Goal: Information Seeking & Learning: Learn about a topic

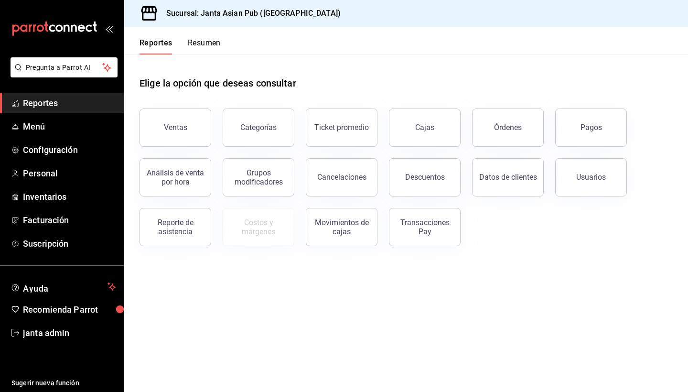
click at [72, 97] on span "Reportes" at bounding box center [69, 102] width 93 height 13
click at [174, 129] on div "Ventas" at bounding box center [175, 127] width 23 height 9
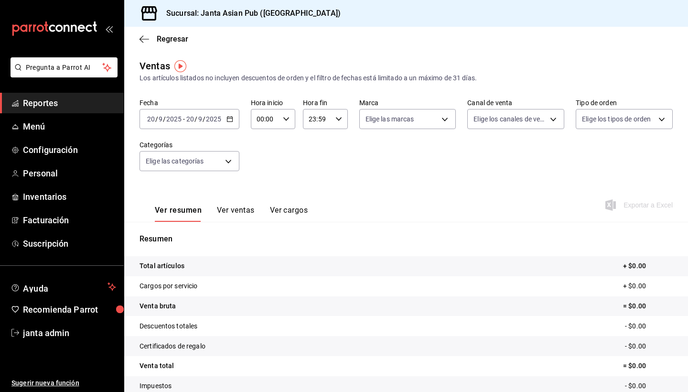
click at [228, 117] on \(Stroke\) "button" at bounding box center [228, 116] width 0 height 0
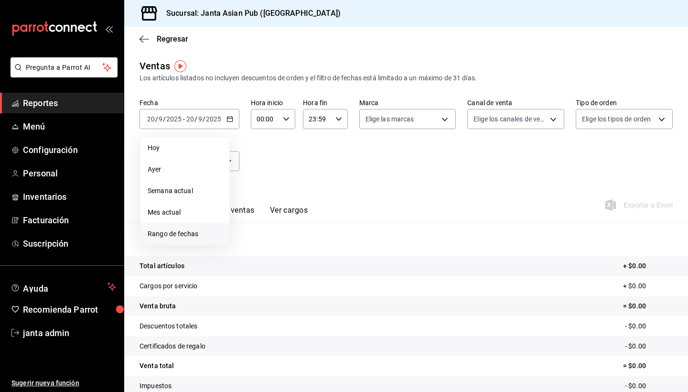
click at [160, 236] on span "Rango de fechas" at bounding box center [185, 234] width 74 height 10
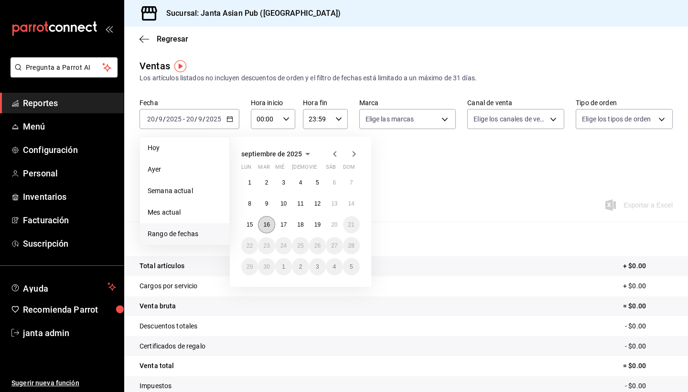
click at [266, 227] on abbr "16" at bounding box center [266, 224] width 6 height 7
click at [291, 118] on div "00:00 Hora inicio" at bounding box center [273, 119] width 44 height 20
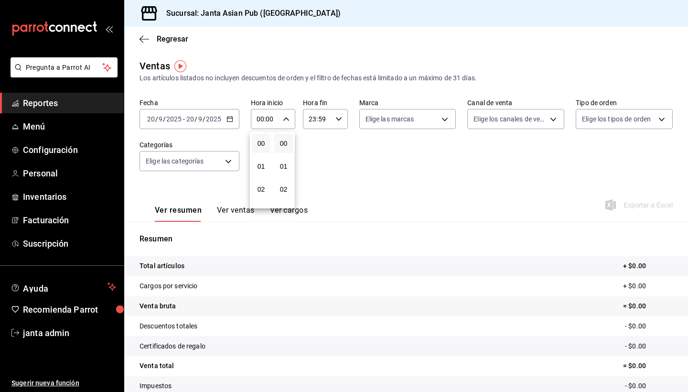
click at [348, 176] on div at bounding box center [344, 196] width 688 height 392
click at [165, 120] on span "/" at bounding box center [164, 119] width 3 height 8
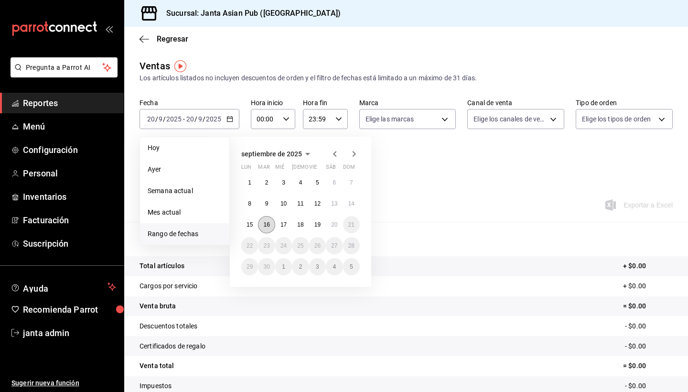
click at [268, 225] on abbr "16" at bounding box center [266, 224] width 6 height 7
click at [223, 164] on li "Ayer" at bounding box center [184, 169] width 89 height 21
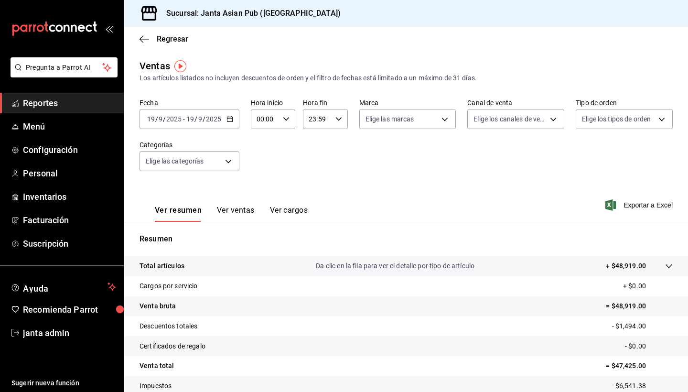
click at [202, 118] on input "9" at bounding box center [200, 119] width 5 height 8
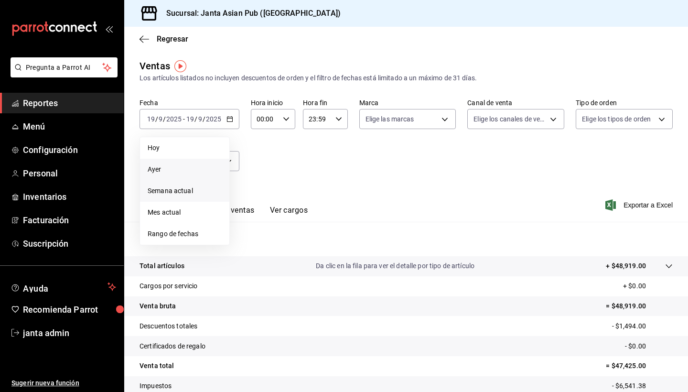
click at [170, 189] on span "Semana actual" at bounding box center [185, 191] width 74 height 10
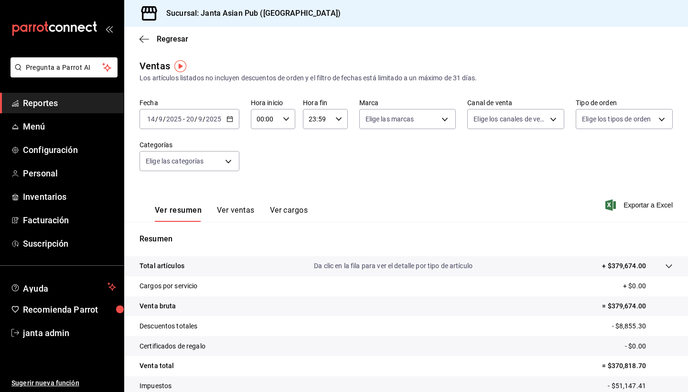
click at [227, 118] on icon "button" at bounding box center [229, 119] width 7 height 7
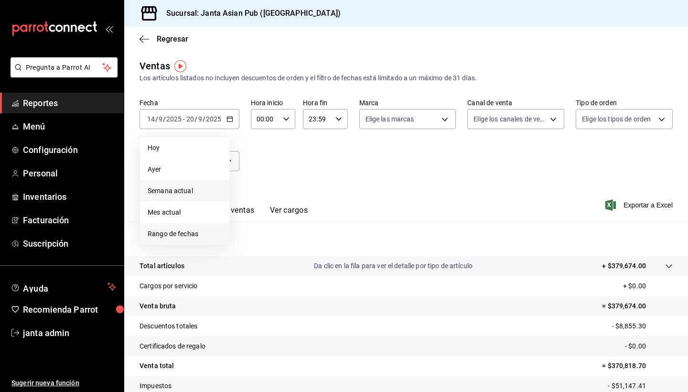
click at [170, 236] on span "Rango de fechas" at bounding box center [185, 234] width 74 height 10
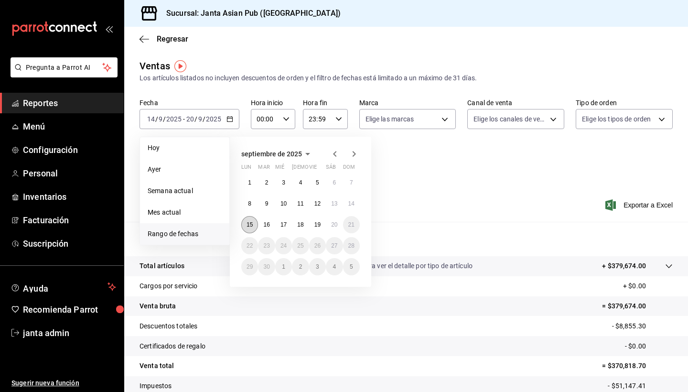
click at [246, 228] on abbr "15" at bounding box center [249, 224] width 6 height 7
click at [268, 224] on abbr "16" at bounding box center [266, 224] width 6 height 7
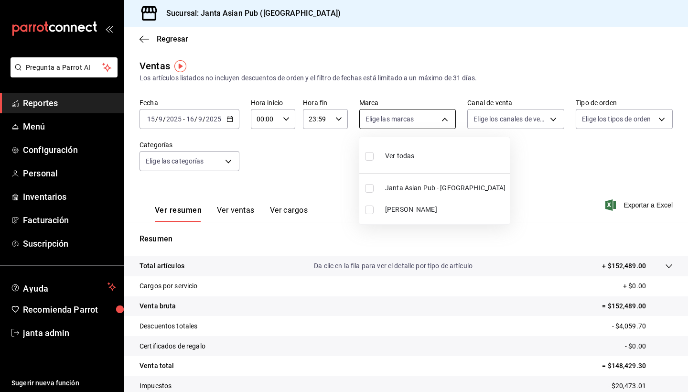
click at [442, 118] on body "Pregunta a Parrot AI Reportes Menú Configuración Personal Inventarios Facturaci…" at bounding box center [344, 196] width 688 height 392
click at [389, 208] on span "[PERSON_NAME]" at bounding box center [445, 209] width 121 height 10
type input "be46397b-311f-4062-b626-5c189c252b46"
checkbox input "true"
click at [551, 116] on div at bounding box center [344, 196] width 688 height 392
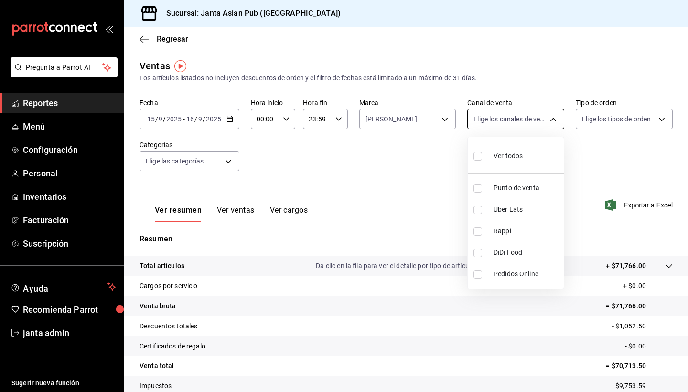
click at [556, 117] on body "Pregunta a Parrot AI Reportes Menú Configuración Personal Inventarios Facturaci…" at bounding box center [344, 196] width 688 height 392
click at [478, 157] on input "checkbox" at bounding box center [477, 156] width 9 height 9
checkbox input "true"
type input "PARROT,UBER_EATS,RAPPI,DIDI_FOOD,ONLINE"
checkbox input "true"
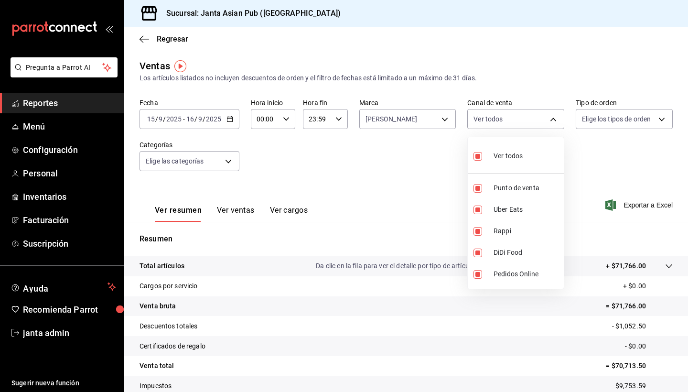
checkbox input "true"
click at [286, 117] on div at bounding box center [344, 196] width 688 height 392
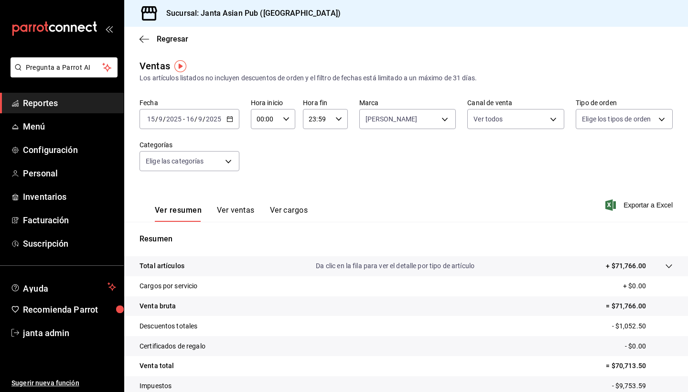
click at [286, 117] on icon "button" at bounding box center [286, 119] width 7 height 7
click at [394, 225] on div at bounding box center [344, 196] width 688 height 392
click at [231, 157] on body "Pregunta a Parrot AI Reportes Menú Configuración Personal Inventarios Facturaci…" at bounding box center [344, 196] width 688 height 392
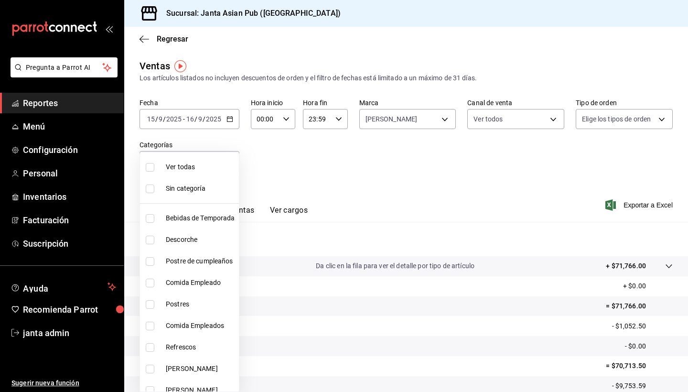
click at [151, 166] on input "checkbox" at bounding box center [150, 167] width 9 height 9
checkbox input "true"
type input "70c5a775-ad25-44b7-8e18-3ab9461f56c9,d7cfda9f-04a9-47dc-8dff-bad7e0b6e1ec,70ffa…"
checkbox input "true"
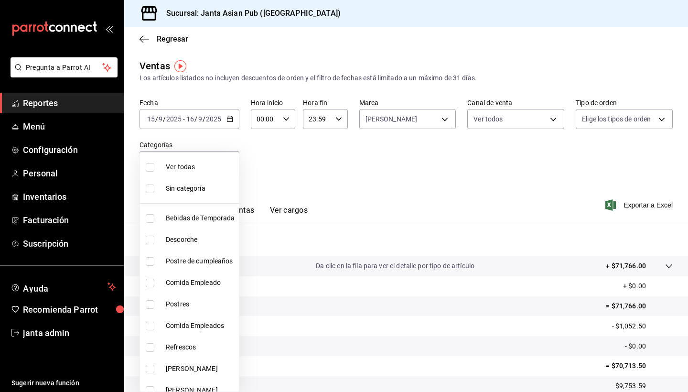
checkbox input "true"
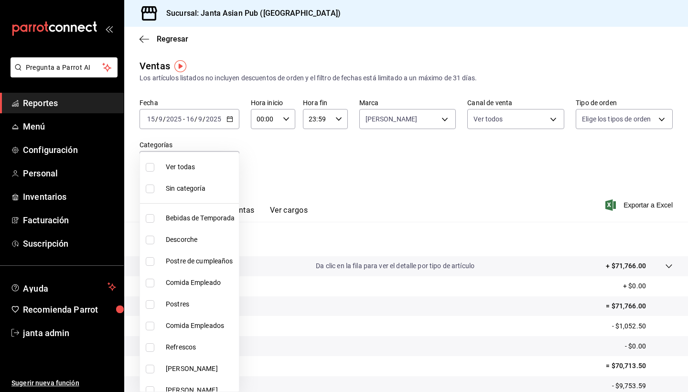
checkbox input "true"
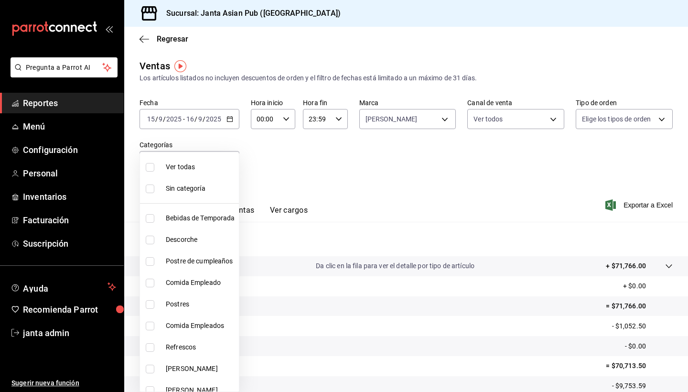
checkbox input "true"
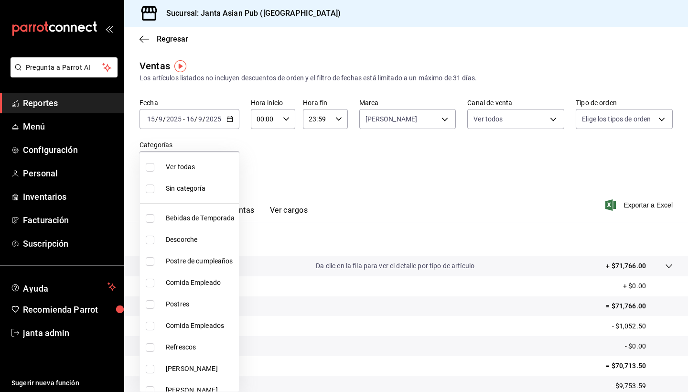
checkbox input "true"
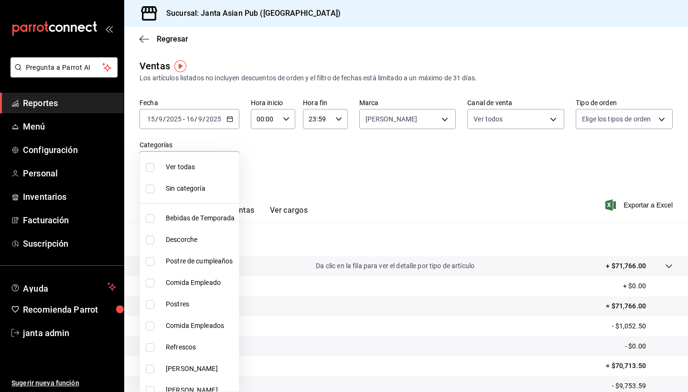
checkbox input "true"
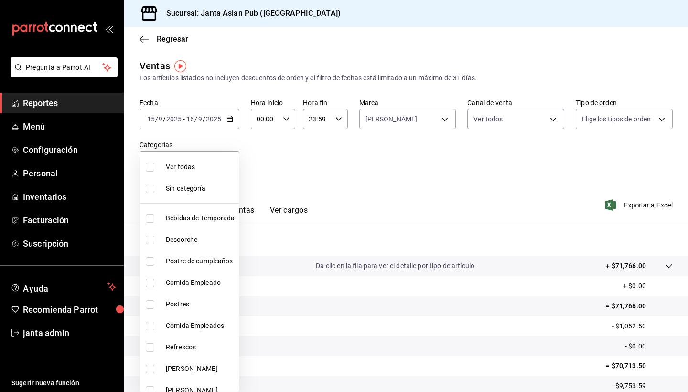
checkbox input "true"
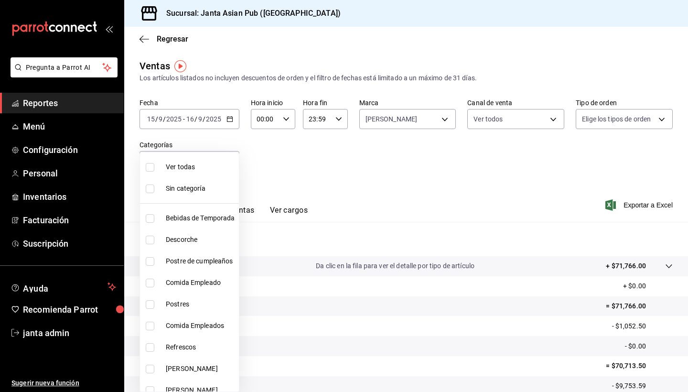
checkbox input "true"
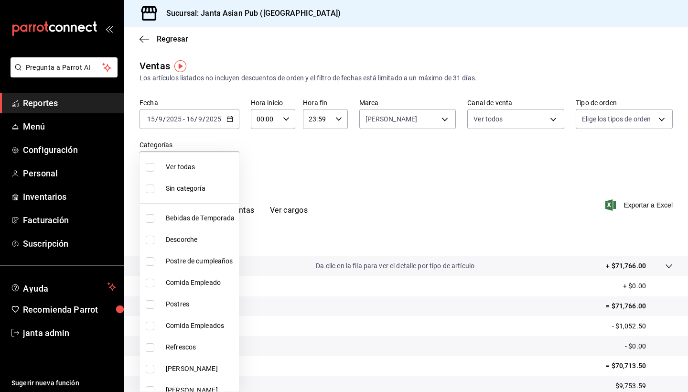
checkbox input "true"
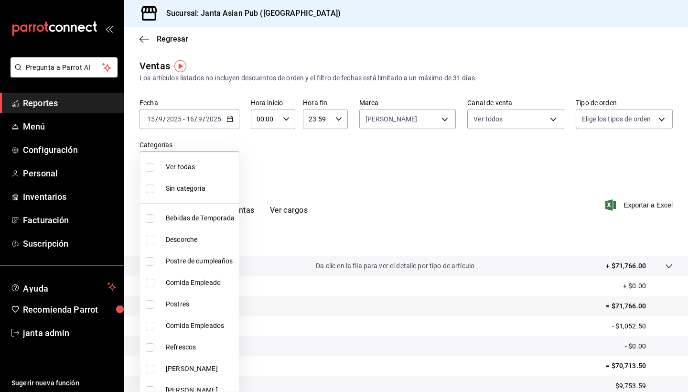
checkbox input "true"
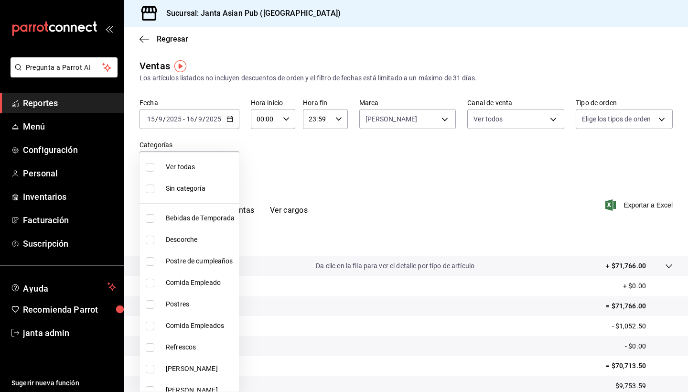
checkbox input "true"
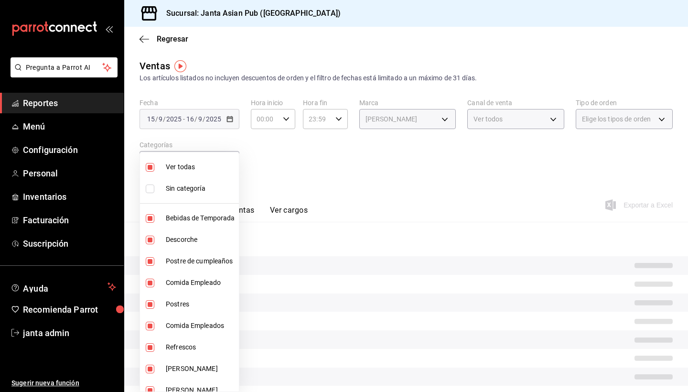
click at [362, 157] on div at bounding box center [344, 196] width 688 height 392
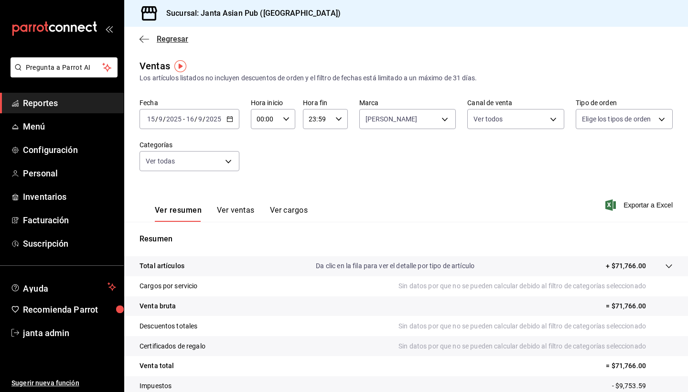
click at [147, 39] on icon "button" at bounding box center [144, 39] width 10 height 0
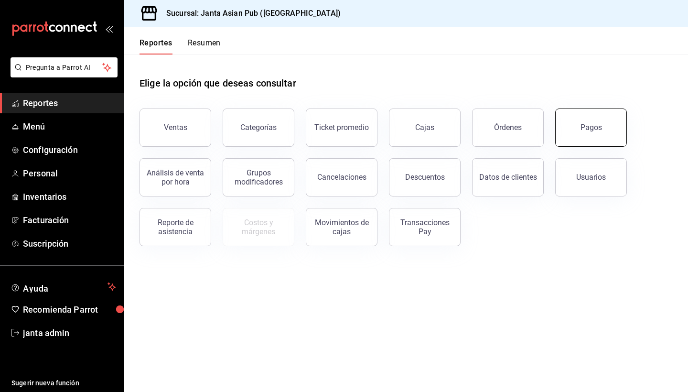
click at [567, 127] on button "Pagos" at bounding box center [591, 127] width 72 height 38
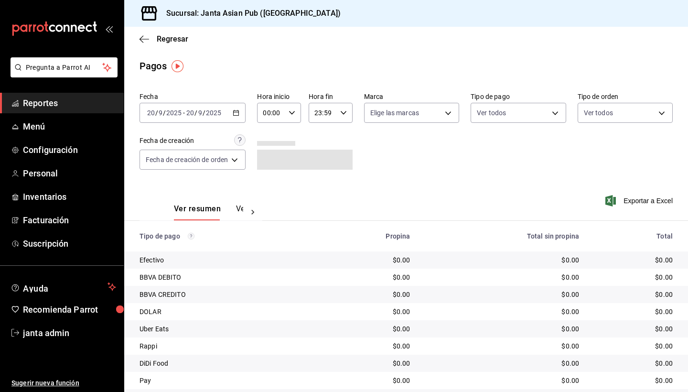
click at [207, 114] on input "2025" at bounding box center [213, 113] width 16 height 8
click at [239, 117] on div "[DATE] [DATE] - [DATE] [DATE]" at bounding box center [192, 113] width 106 height 20
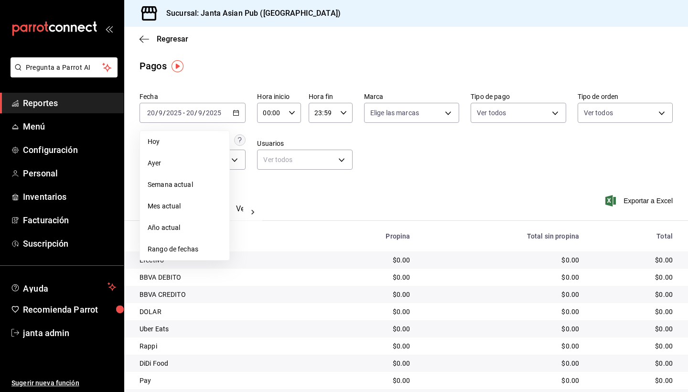
click at [176, 247] on span "Rango de fechas" at bounding box center [185, 249] width 74 height 10
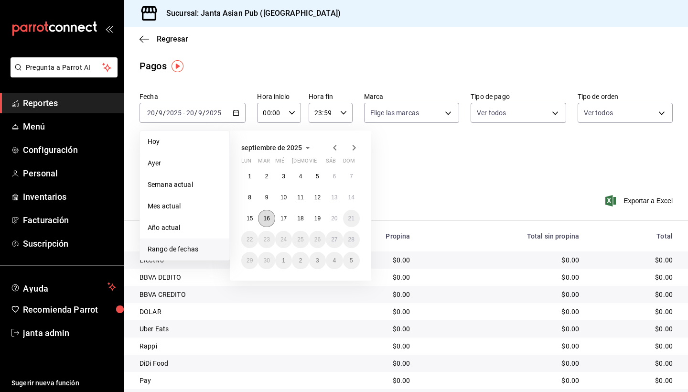
click at [269, 213] on button "16" at bounding box center [266, 218] width 17 height 17
click at [256, 215] on button "15" at bounding box center [249, 218] width 17 height 17
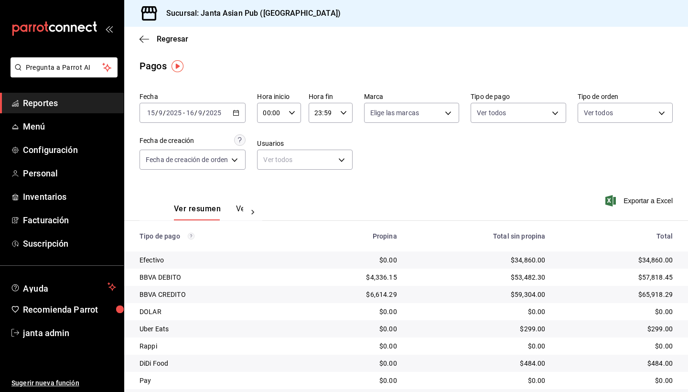
click at [236, 110] on icon "button" at bounding box center [236, 112] width 7 height 7
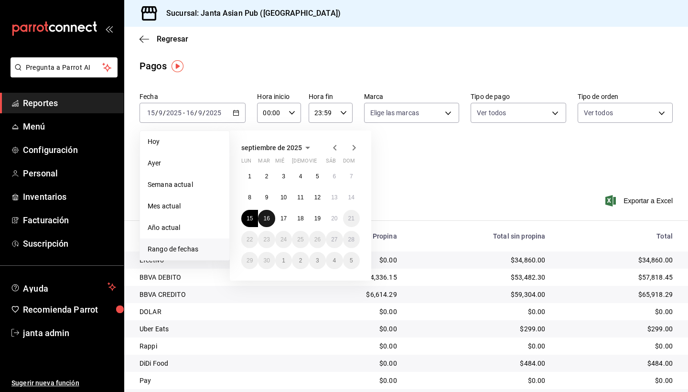
click at [269, 217] on abbr "16" at bounding box center [266, 218] width 6 height 7
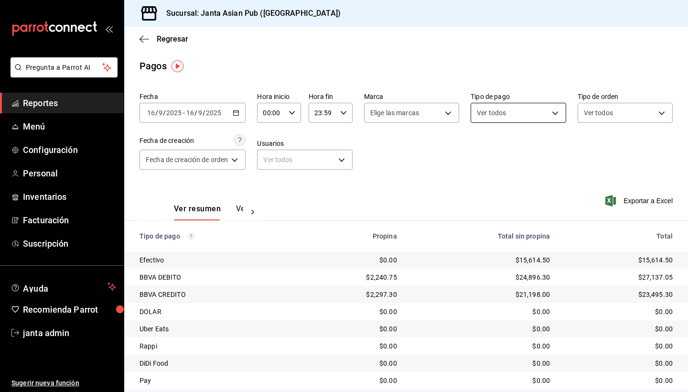
click at [559, 113] on body "Pregunta a Parrot AI Reportes Menú Configuración Personal Inventarios Facturaci…" at bounding box center [344, 196] width 688 height 392
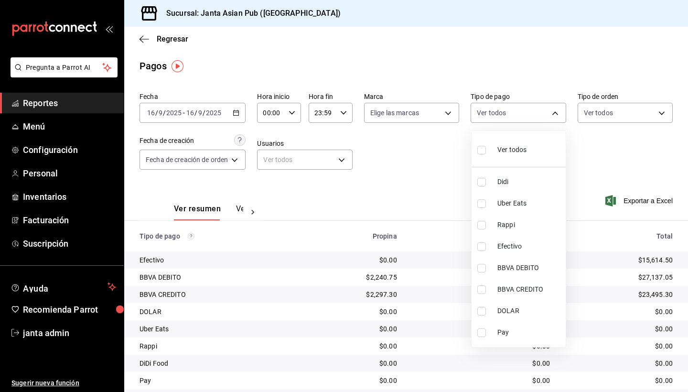
click at [481, 153] on input "checkbox" at bounding box center [481, 150] width 9 height 9
checkbox input "true"
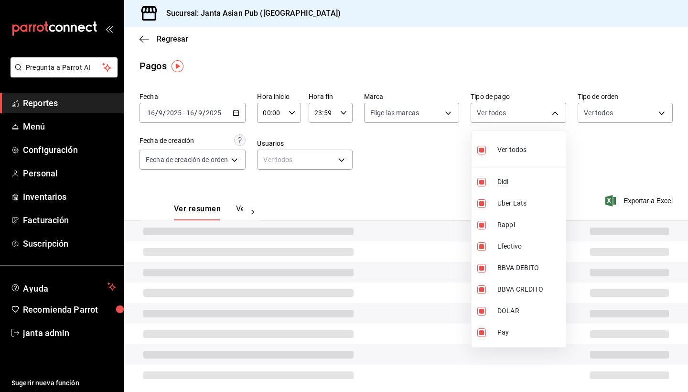
type input "b0e7d0ea-07a7-42e7-ac8d-3a75448cedc8,2585e2d5-3b1c-41dc-91be-ace4fd3f126e,8b514…"
checkbox input "true"
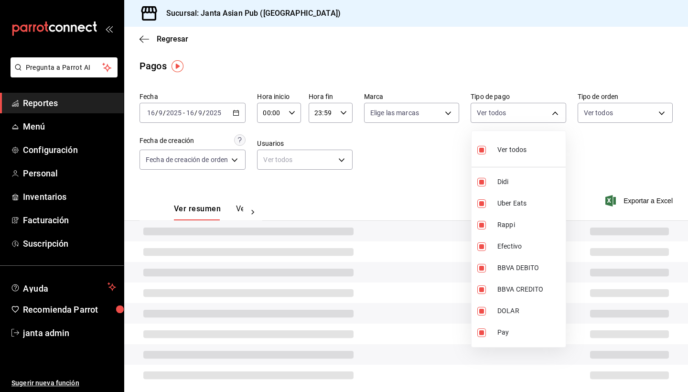
checkbox input "true"
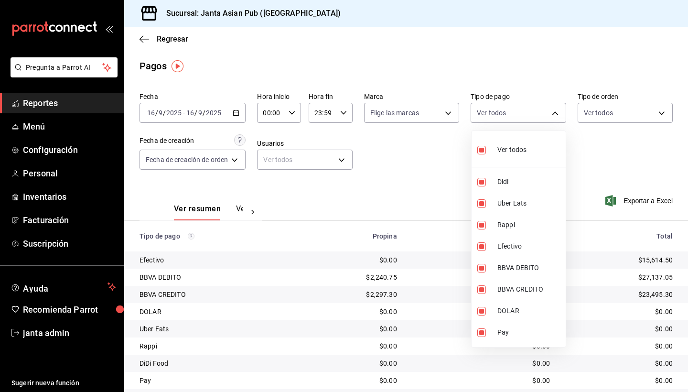
click at [614, 109] on div at bounding box center [344, 196] width 688 height 392
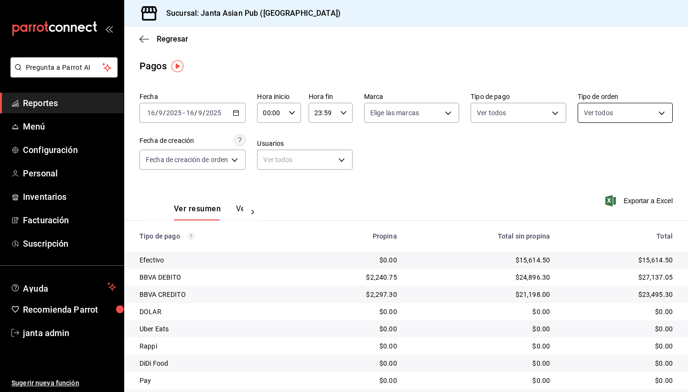
click at [614, 110] on body "Pregunta a Parrot AI Reportes Menú Configuración Personal Inventarios Facturaci…" at bounding box center [344, 196] width 688 height 392
click at [592, 148] on input "checkbox" at bounding box center [588, 150] width 9 height 9
checkbox input "true"
type input "cecbe1d2-0685-4b91-9b18-30ed67a7ce8a,c7915639-2b54-4f57-83bf-29acfaaa6073,EXTER…"
checkbox input "true"
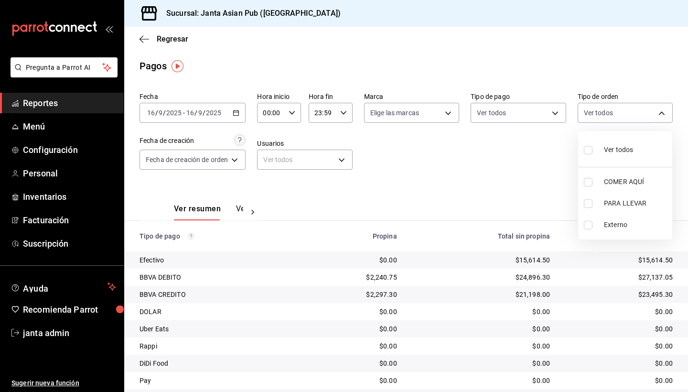
checkbox input "true"
click at [555, 112] on div at bounding box center [344, 196] width 688 height 392
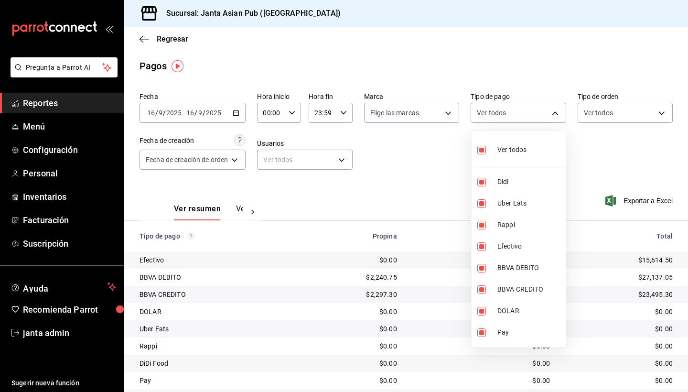
click at [555, 112] on body "Pregunta a Parrot AI Reportes Menú Configuración Personal Inventarios Facturaci…" at bounding box center [344, 196] width 688 height 392
click at [340, 200] on div at bounding box center [344, 196] width 688 height 392
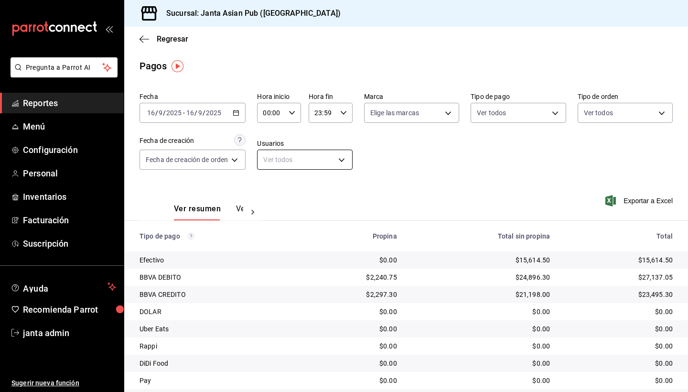
click at [340, 162] on body "Pregunta a Parrot AI Reportes Menú Configuración Personal Inventarios Facturaci…" at bounding box center [344, 196] width 688 height 392
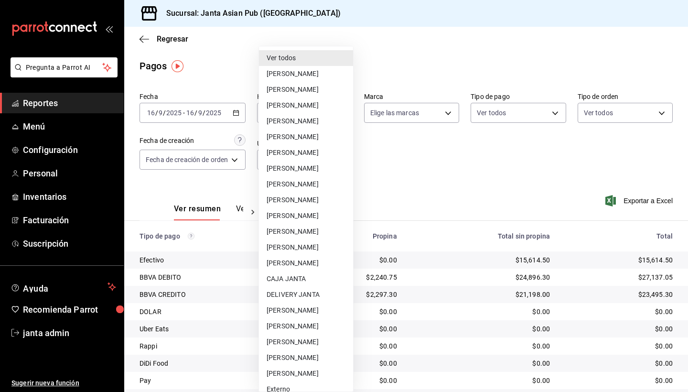
click at [420, 164] on div at bounding box center [344, 196] width 688 height 392
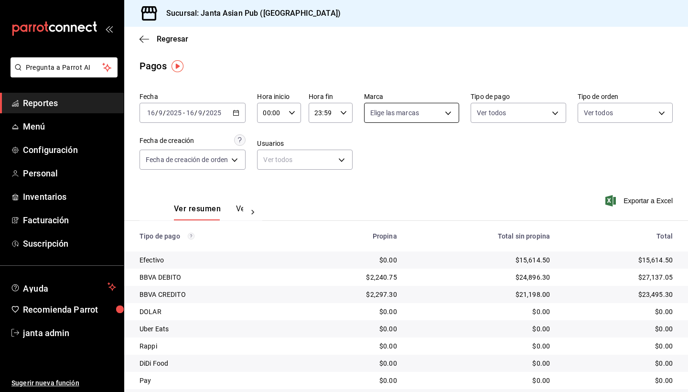
click at [448, 114] on body "Pregunta a Parrot AI Reportes Menú Configuración Personal Inventarios Facturaci…" at bounding box center [344, 196] width 688 height 392
click at [378, 202] on input "checkbox" at bounding box center [375, 203] width 9 height 9
checkbox input "true"
type input "be46397b-311f-4062-b626-5c189c252b46"
click at [294, 172] on div at bounding box center [344, 196] width 688 height 392
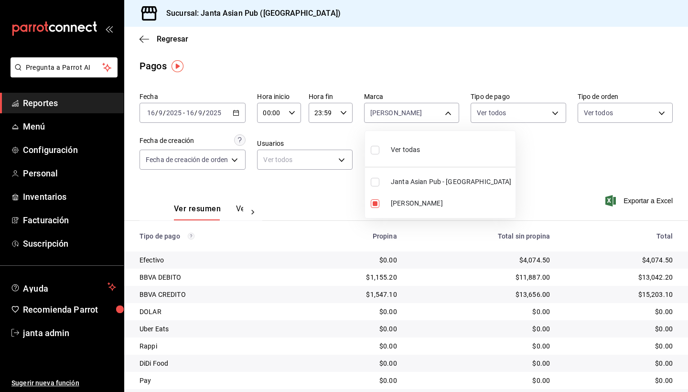
click at [271, 257] on div at bounding box center [344, 196] width 688 height 392
click at [306, 328] on div at bounding box center [344, 196] width 688 height 392
click at [322, 342] on div at bounding box center [344, 196] width 688 height 392
click at [558, 112] on div at bounding box center [344, 196] width 688 height 392
click at [558, 112] on body "Pregunta a Parrot AI Reportes Menú Configuración Personal Inventarios Facturaci…" at bounding box center [344, 196] width 688 height 392
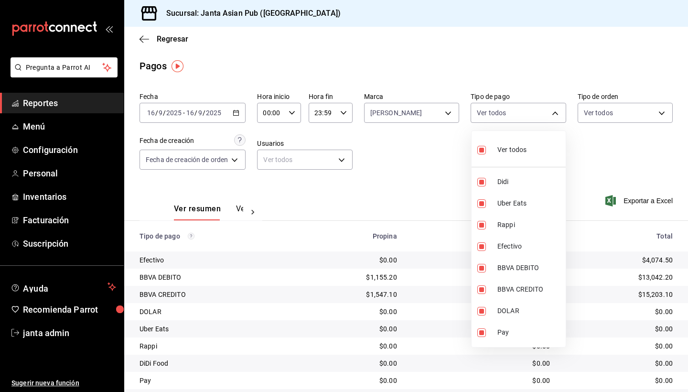
click at [558, 112] on div at bounding box center [344, 196] width 688 height 392
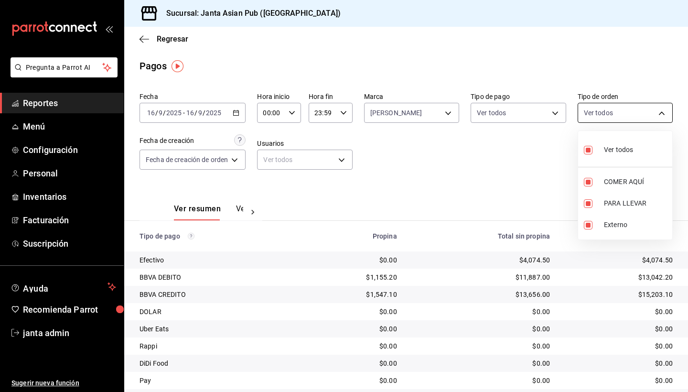
click at [614, 114] on body "Pregunta a Parrot AI Reportes Menú Configuración Personal Inventarios Facturaci…" at bounding box center [344, 196] width 688 height 392
click at [614, 114] on div at bounding box center [344, 196] width 688 height 392
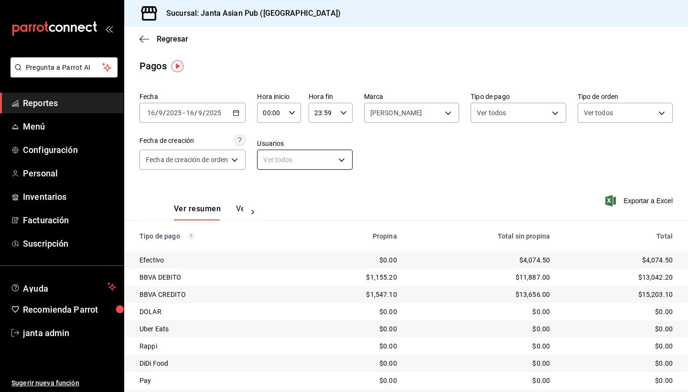
click at [341, 160] on body "Pregunta a Parrot AI Reportes Menú Configuración Personal Inventarios Facturaci…" at bounding box center [344, 196] width 688 height 392
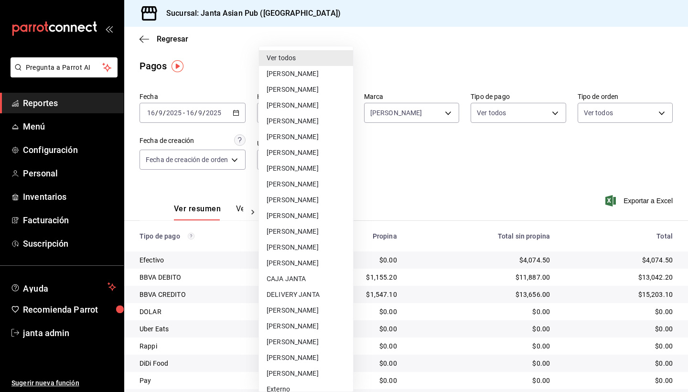
click at [434, 141] on div at bounding box center [344, 196] width 688 height 392
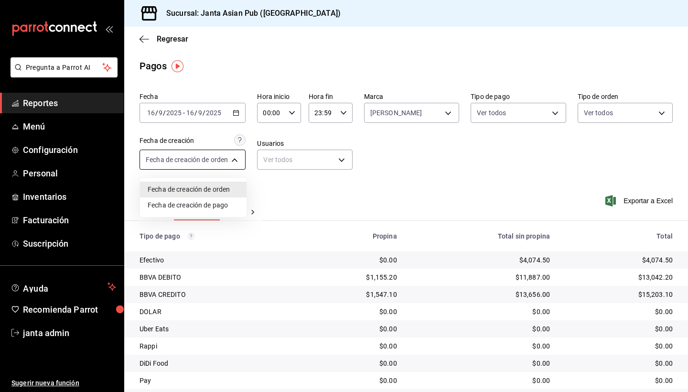
click at [232, 159] on body "Pregunta a Parrot AI Reportes Menú Configuración Personal Inventarios Facturaci…" at bounding box center [344, 196] width 688 height 392
click at [232, 159] on div at bounding box center [344, 196] width 688 height 392
click at [344, 342] on div at bounding box center [344, 196] width 688 height 392
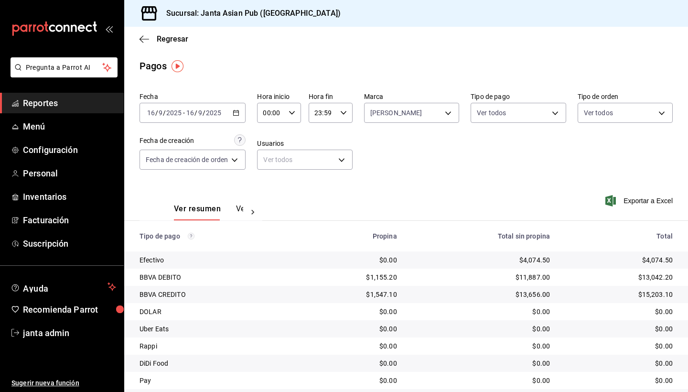
click at [344, 342] on td "$0.00" at bounding box center [352, 345] width 104 height 17
click at [139, 40] on icon "button" at bounding box center [144, 39] width 10 height 9
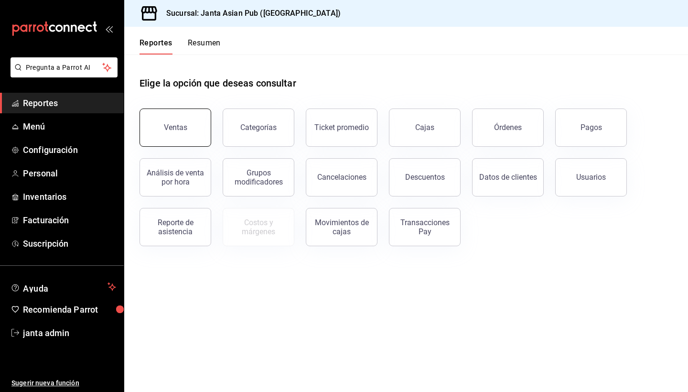
click at [170, 124] on div "Ventas" at bounding box center [175, 127] width 23 height 9
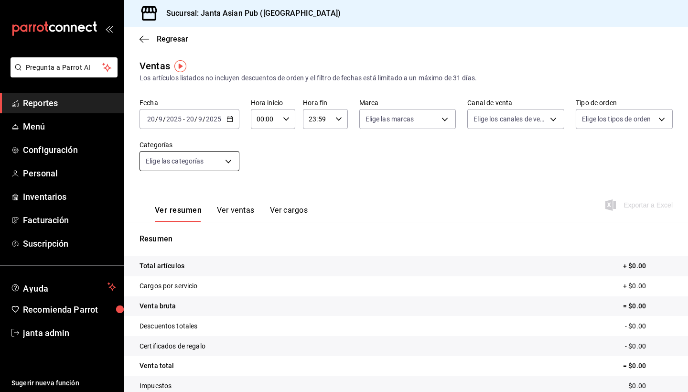
click at [228, 160] on body "Pregunta a Parrot AI Reportes Menú Configuración Personal Inventarios Facturaci…" at bounding box center [344, 196] width 688 height 392
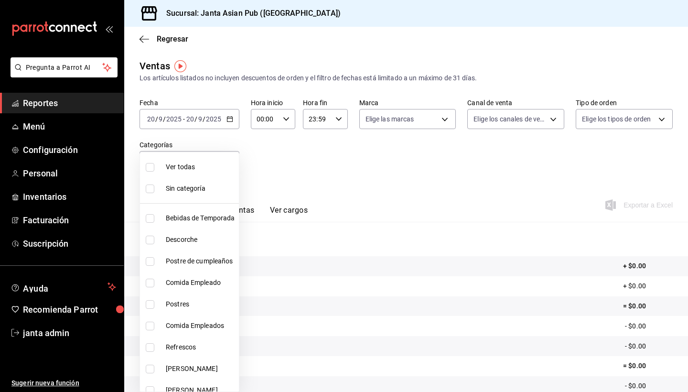
click at [141, 38] on div at bounding box center [344, 196] width 688 height 392
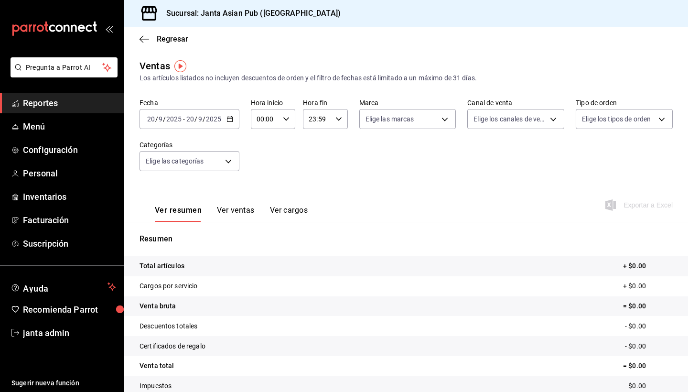
click at [141, 38] on icon "button" at bounding box center [141, 38] width 4 height 7
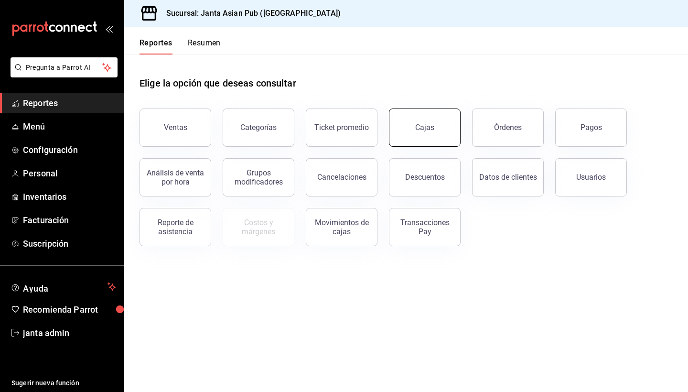
click at [429, 128] on div "Cajas" at bounding box center [425, 127] width 20 height 11
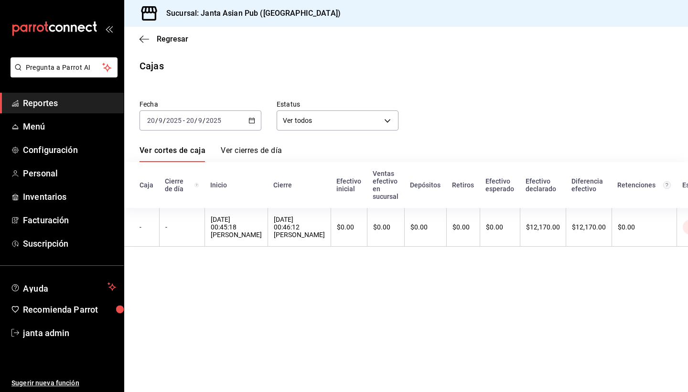
click at [225, 120] on div "[DATE] [DATE] - [DATE] [DATE]" at bounding box center [200, 120] width 122 height 20
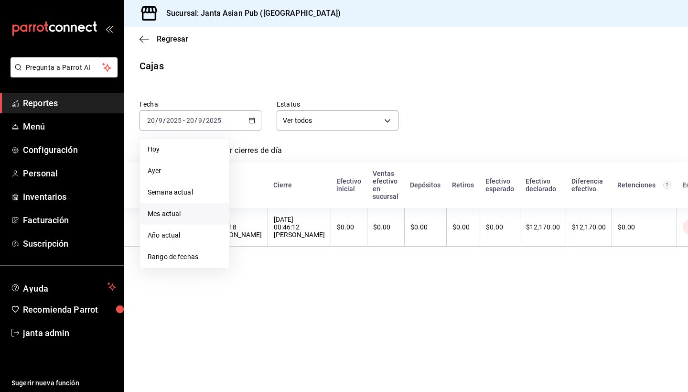
click at [171, 213] on span "Mes actual" at bounding box center [185, 214] width 74 height 10
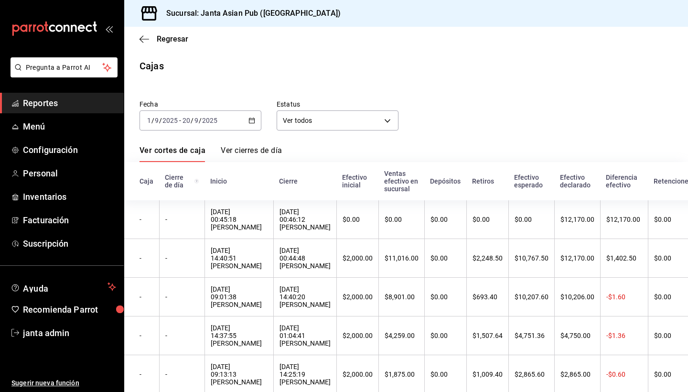
click at [254, 118] on icon "button" at bounding box center [251, 120] width 7 height 7
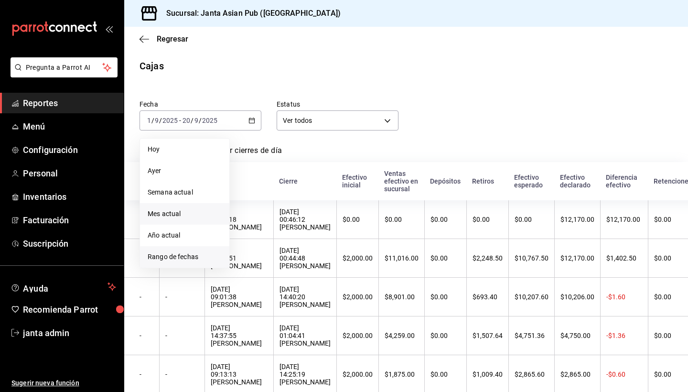
click at [182, 260] on span "Rango de fechas" at bounding box center [185, 257] width 74 height 10
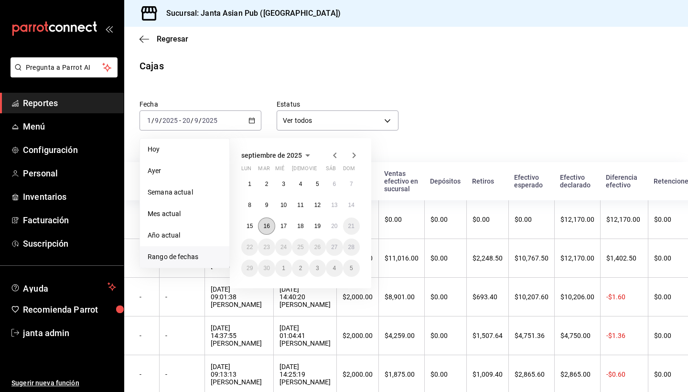
click at [264, 228] on abbr "16" at bounding box center [266, 226] width 6 height 7
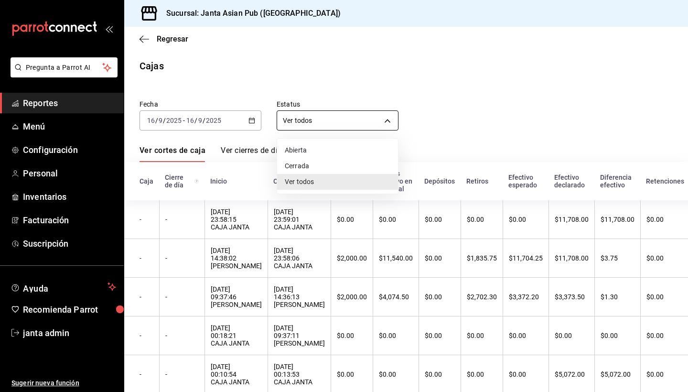
click at [392, 122] on body "Pregunta a Parrot AI Reportes Menú Configuración Personal Inventarios Facturaci…" at bounding box center [344, 196] width 688 height 392
click at [392, 122] on div at bounding box center [344, 196] width 688 height 392
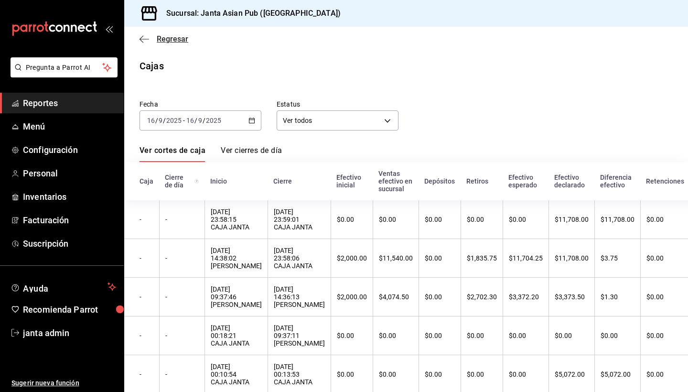
click at [142, 39] on icon "button" at bounding box center [144, 39] width 10 height 0
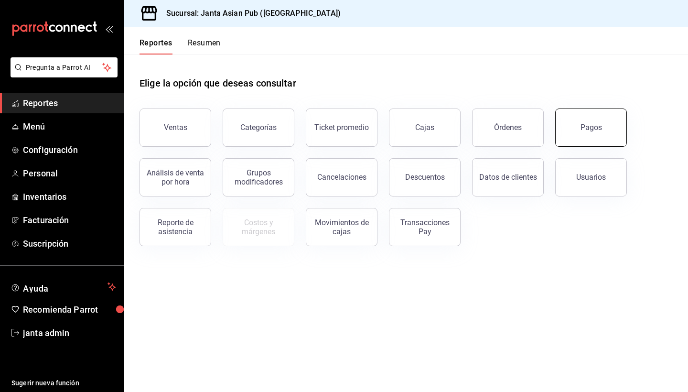
click at [590, 125] on div "Pagos" at bounding box center [590, 127] width 21 height 9
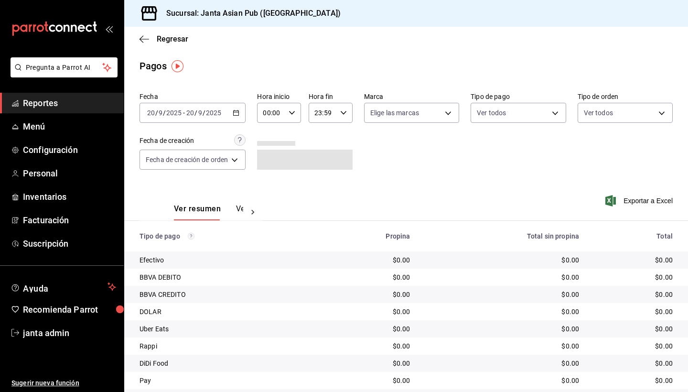
click at [590, 125] on div "Fecha [DATE] [DATE] - [DATE] [DATE] Hora inicio 00:00 Hora inicio Hora fin 23:5…" at bounding box center [405, 134] width 533 height 93
click at [449, 113] on body "Pregunta a Parrot AI Reportes Menú Configuración Personal Inventarios Facturaci…" at bounding box center [344, 196] width 688 height 392
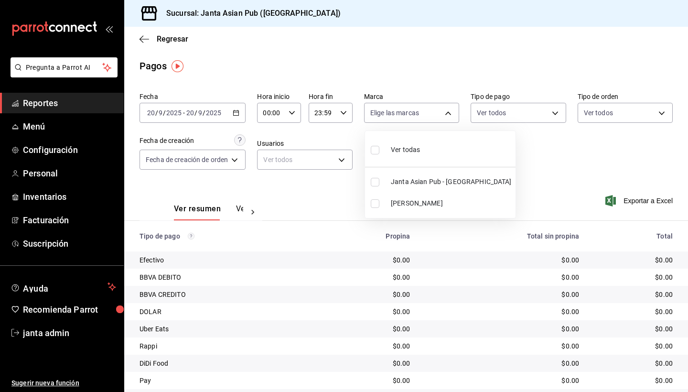
click at [374, 203] on input "checkbox" at bounding box center [375, 203] width 9 height 9
checkbox input "true"
type input "be46397b-311f-4062-b626-5c189c252b46"
click at [342, 160] on div at bounding box center [344, 196] width 688 height 392
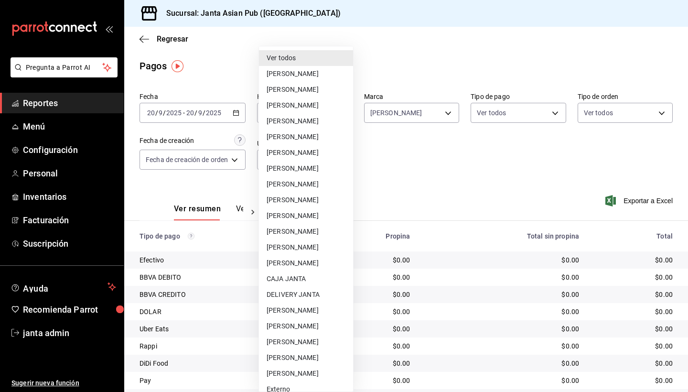
click at [342, 160] on body "Pregunta a Parrot AI Reportes Menú Configuración Personal Inventarios Facturaci…" at bounding box center [344, 196] width 688 height 392
click at [303, 54] on li "Ver todos" at bounding box center [306, 58] width 94 height 16
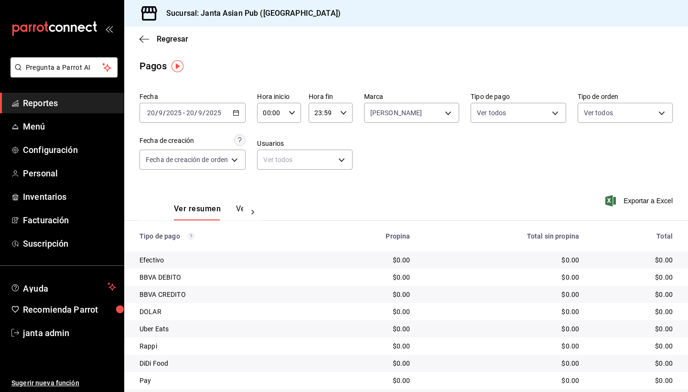
click at [230, 114] on div "[DATE] [DATE] - [DATE] [DATE]" at bounding box center [192, 113] width 106 height 20
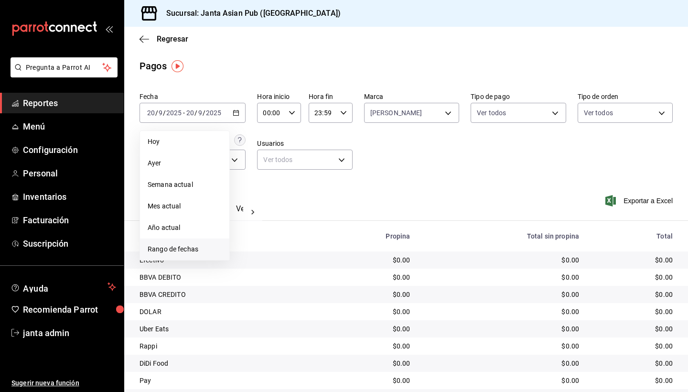
click at [173, 252] on span "Rango de fechas" at bounding box center [185, 249] width 74 height 10
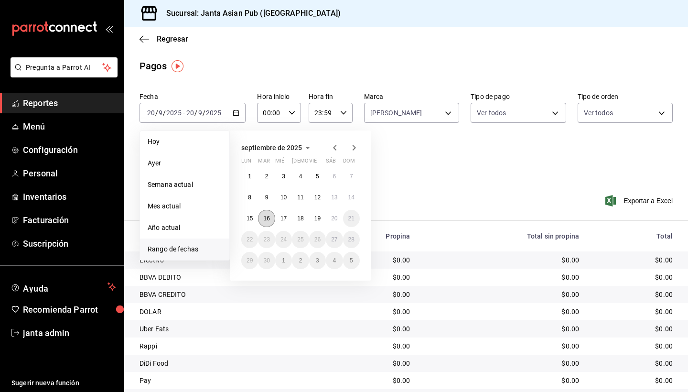
click at [264, 216] on abbr "16" at bounding box center [266, 218] width 6 height 7
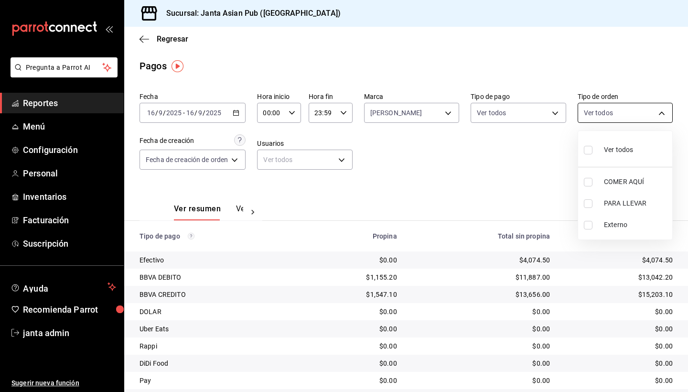
click at [614, 108] on body "Pregunta a Parrot AI Reportes Menú Configuración Personal Inventarios Facturaci…" at bounding box center [344, 196] width 688 height 392
click at [589, 149] on input "checkbox" at bounding box center [588, 150] width 9 height 9
checkbox input "true"
type input "cecbe1d2-0685-4b91-9b18-30ed67a7ce8a,c7915639-2b54-4f57-83bf-29acfaaa6073,EXTER…"
checkbox input "true"
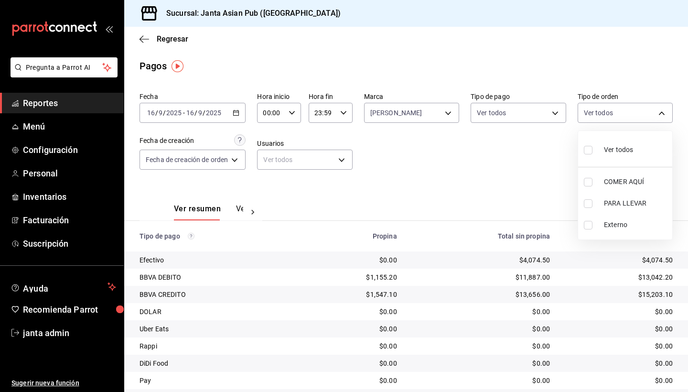
checkbox input "true"
click at [557, 116] on div at bounding box center [344, 196] width 688 height 392
click at [553, 107] on body "Pregunta a Parrot AI Reportes Menú Configuración Personal Inventarios Facturaci…" at bounding box center [344, 196] width 688 height 392
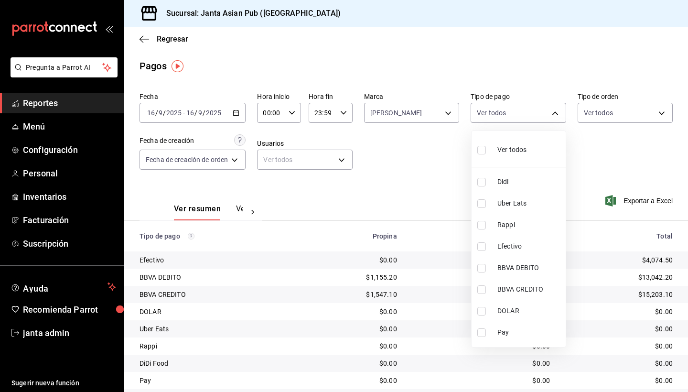
click at [482, 147] on input "checkbox" at bounding box center [481, 150] width 9 height 9
checkbox input "true"
type input "b0e7d0ea-07a7-42e7-ac8d-3a75448cedc8,2585e2d5-3b1c-41dc-91be-ace4fd3f126e,8b514…"
checkbox input "true"
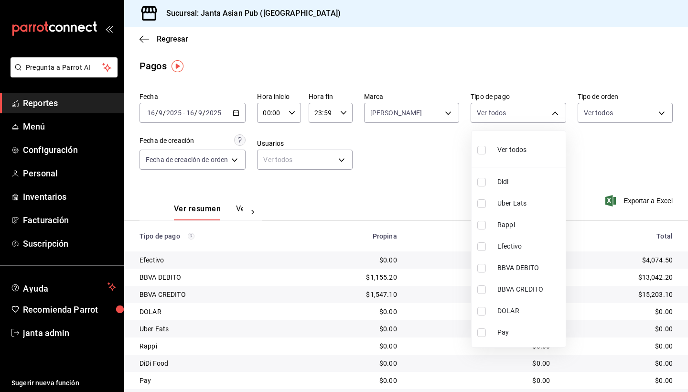
checkbox input "true"
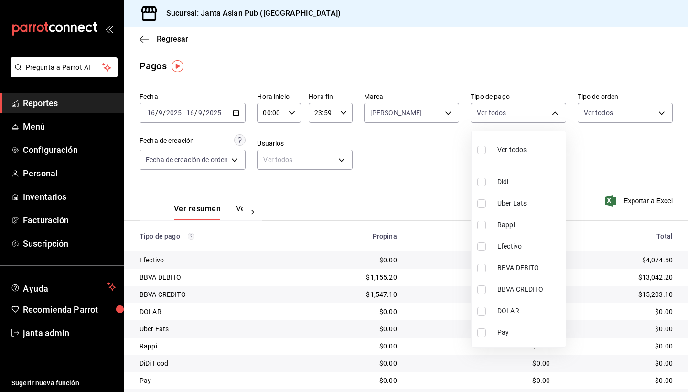
checkbox input "true"
click at [440, 168] on div at bounding box center [344, 196] width 688 height 392
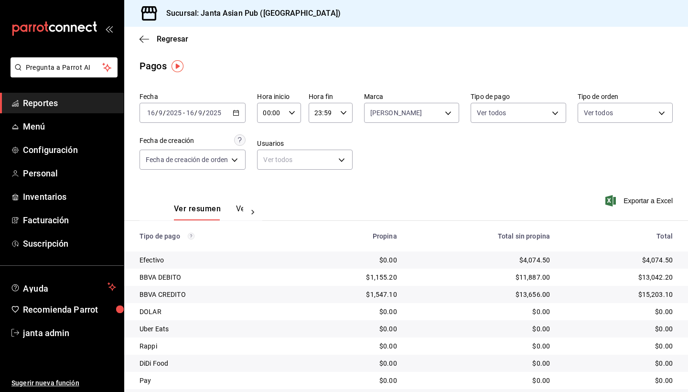
click at [254, 210] on icon at bounding box center [253, 212] width 10 height 10
click at [254, 210] on div "Ver resumen Ver pagos" at bounding box center [200, 207] width 123 height 28
click at [227, 213] on button "Ver pagos" at bounding box center [225, 212] width 36 height 16
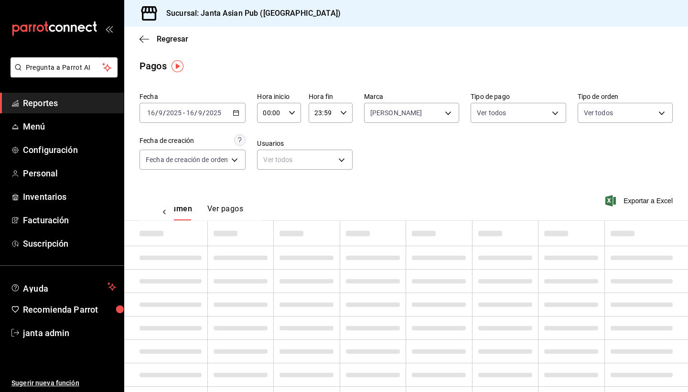
scroll to position [0, 28]
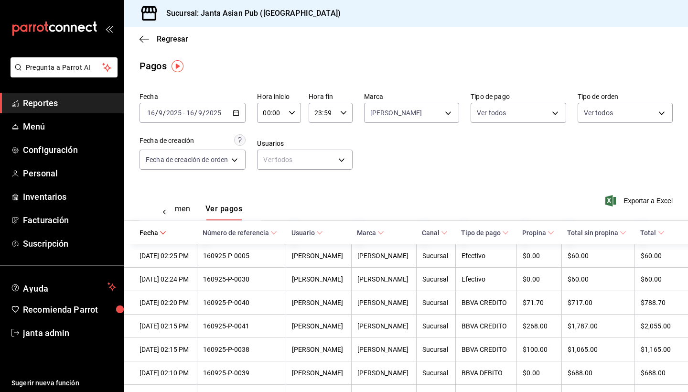
click at [164, 211] on icon at bounding box center [164, 212] width 3 height 5
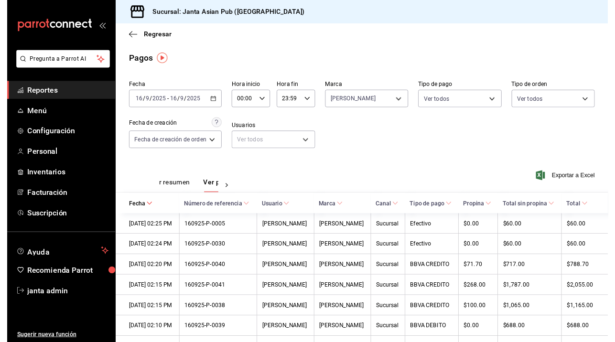
scroll to position [0, 0]
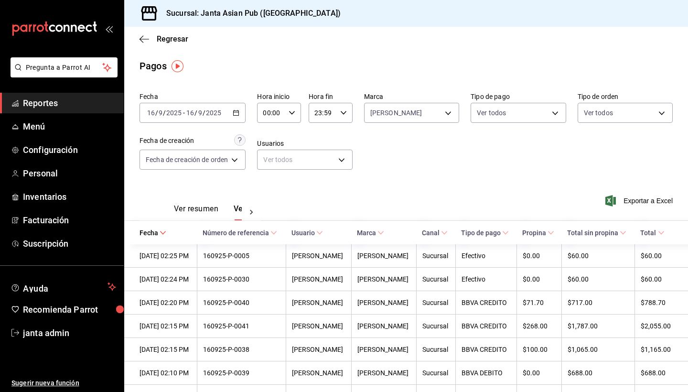
click at [164, 211] on div "Ver resumen Ver pagos" at bounding box center [199, 207] width 121 height 28
click at [190, 207] on button "Ver resumen" at bounding box center [196, 212] width 44 height 16
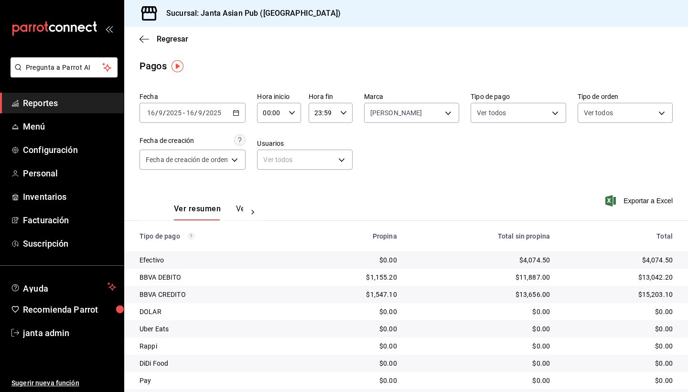
click at [178, 68] on img "button" at bounding box center [177, 66] width 12 height 12
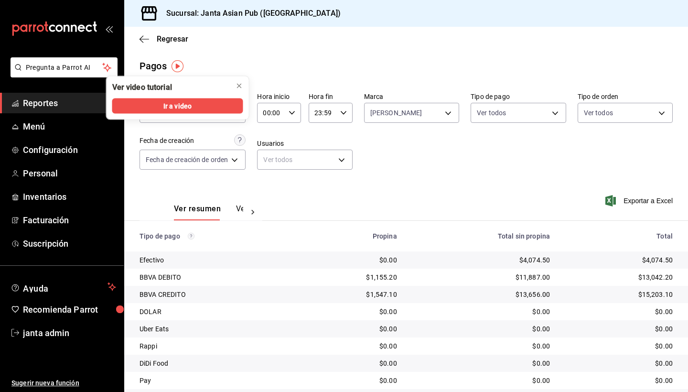
click at [225, 58] on main "Regresar Pagos Fecha [DATE] [DATE] - [DATE] [DATE] Hora inicio 00:00 Hora inici…" at bounding box center [406, 224] width 564 height 395
click at [238, 89] on icon "close" at bounding box center [240, 86] width 8 height 8
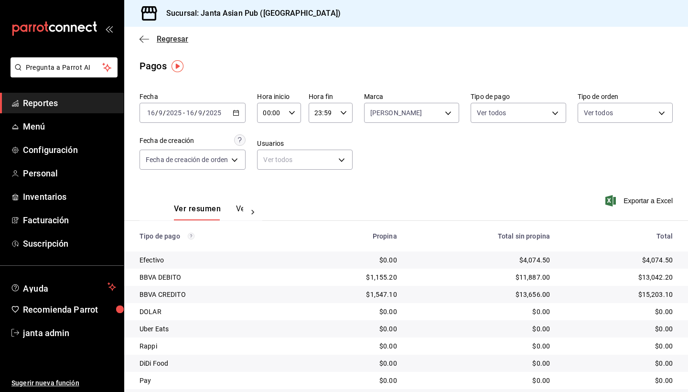
click at [150, 37] on span "Regresar" at bounding box center [163, 38] width 49 height 9
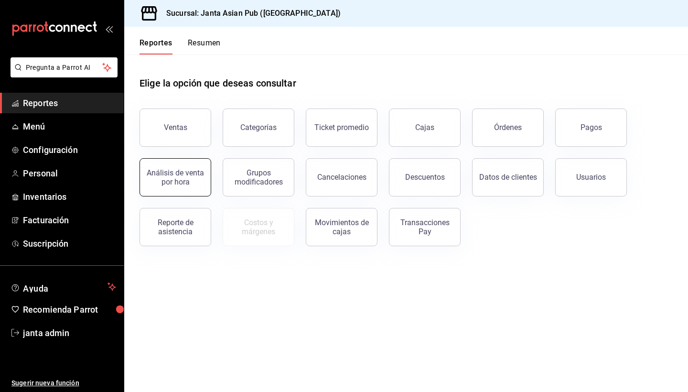
click at [168, 169] on button "Análisis de venta por hora" at bounding box center [175, 177] width 72 height 38
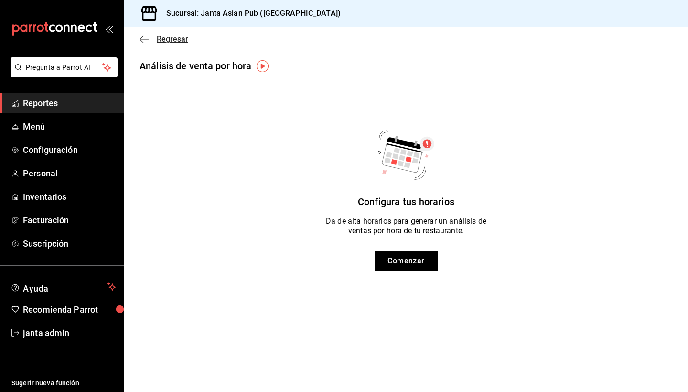
click at [150, 39] on span "Regresar" at bounding box center [163, 38] width 49 height 9
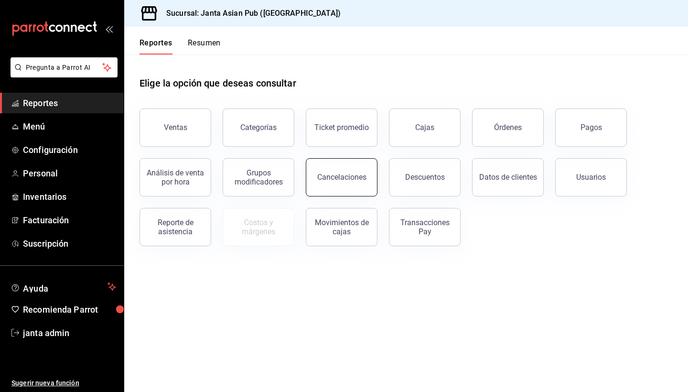
click at [358, 187] on button "Cancelaciones" at bounding box center [342, 177] width 72 height 38
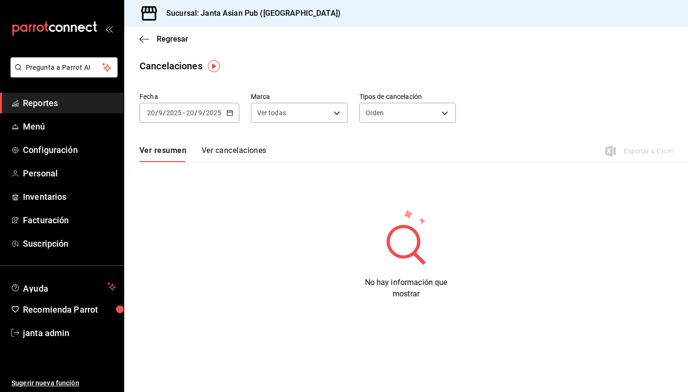
click at [228, 110] on icon "button" at bounding box center [229, 112] width 7 height 7
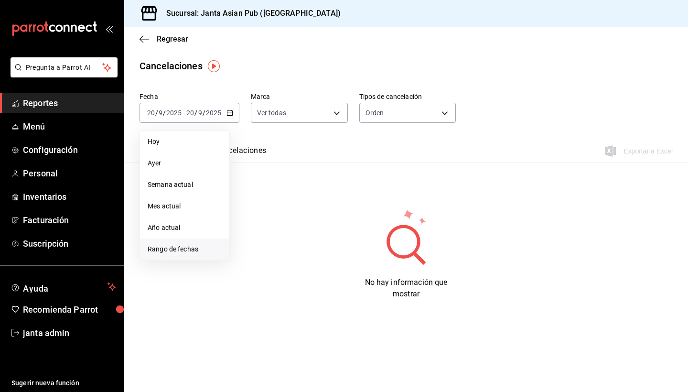
click at [162, 245] on span "Rango de fechas" at bounding box center [185, 249] width 74 height 10
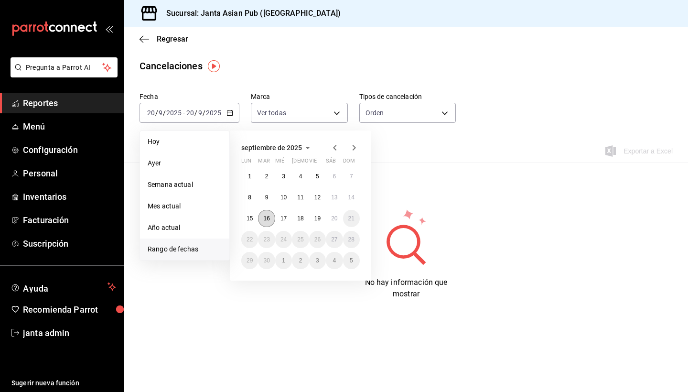
click at [268, 222] on abbr "16" at bounding box center [266, 218] width 6 height 7
click at [268, 218] on abbr "16" at bounding box center [266, 218] width 6 height 7
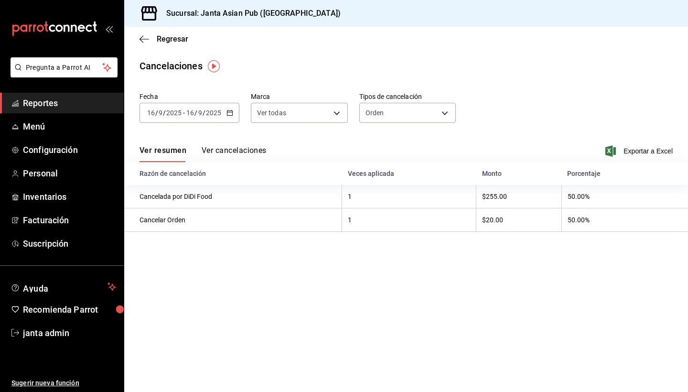
click at [138, 33] on div "Regresar" at bounding box center [406, 39] width 564 height 24
click at [145, 37] on icon "button" at bounding box center [144, 39] width 10 height 9
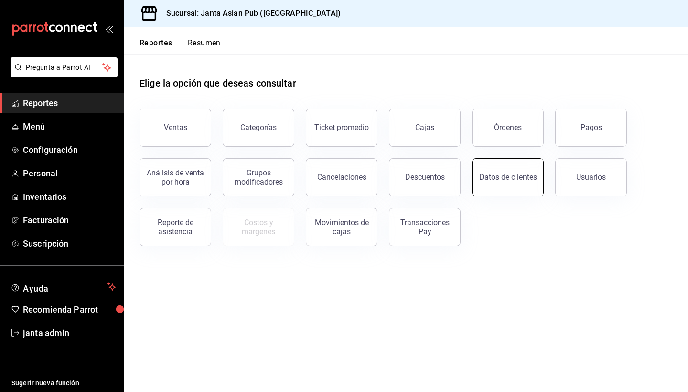
click at [507, 182] on div "Datos de clientes" at bounding box center [508, 176] width 58 height 9
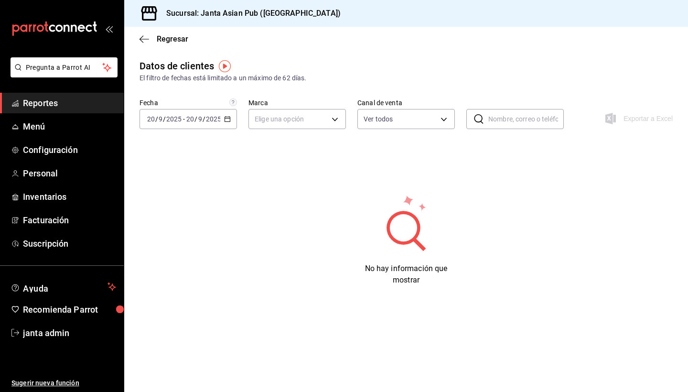
type input "PARROT,DIDI_FOOD,ONLINE"
click at [193, 116] on input "20" at bounding box center [190, 119] width 9 height 8
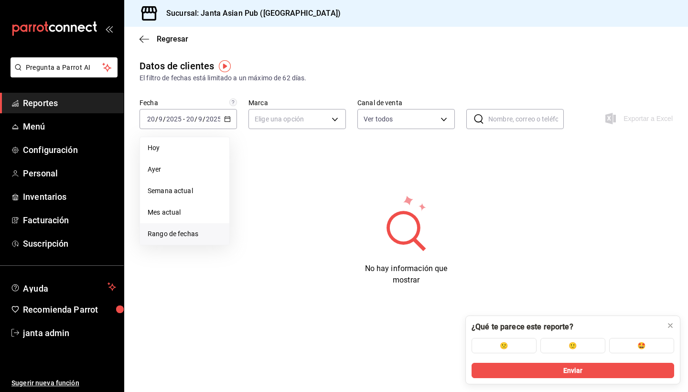
click at [159, 234] on span "Rango de fechas" at bounding box center [185, 234] width 74 height 10
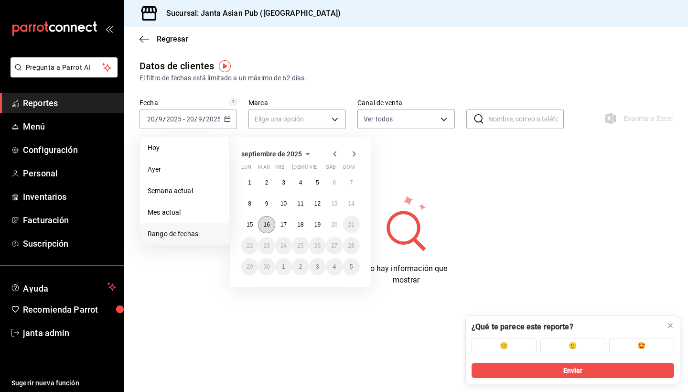
click at [265, 220] on button "16" at bounding box center [266, 224] width 17 height 17
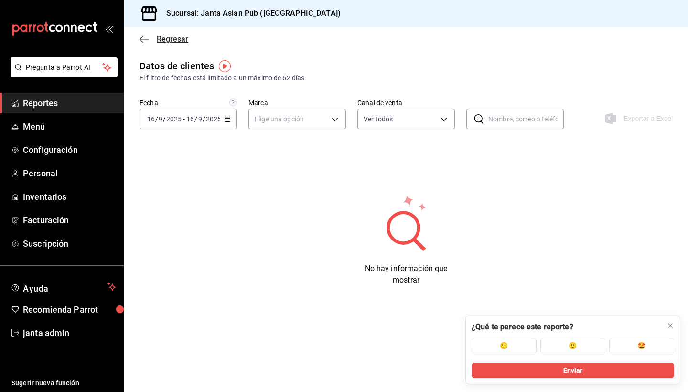
click at [142, 35] on icon "button" at bounding box center [144, 39] width 10 height 9
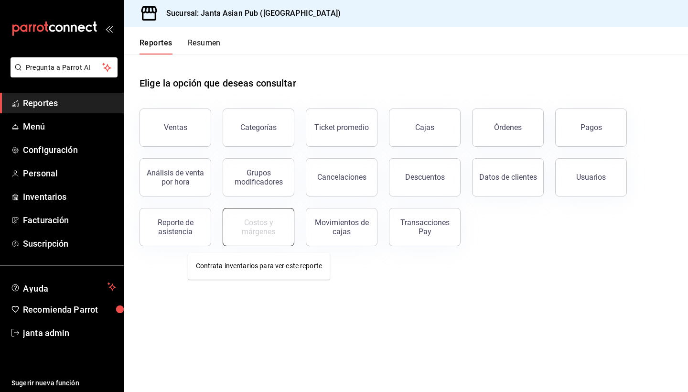
click at [260, 235] on div "Costos y márgenes" at bounding box center [258, 227] width 59 height 18
click at [584, 124] on div "Pagos" at bounding box center [590, 127] width 21 height 9
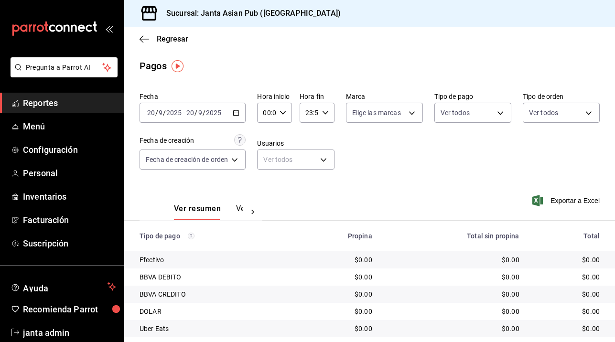
click at [238, 111] on icon "button" at bounding box center [236, 112] width 7 height 7
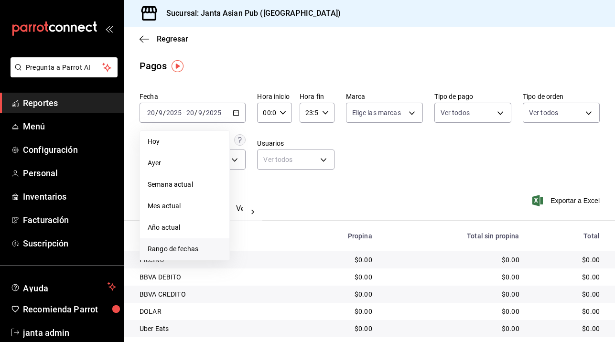
click at [166, 246] on span "Rango de fechas" at bounding box center [185, 249] width 74 height 10
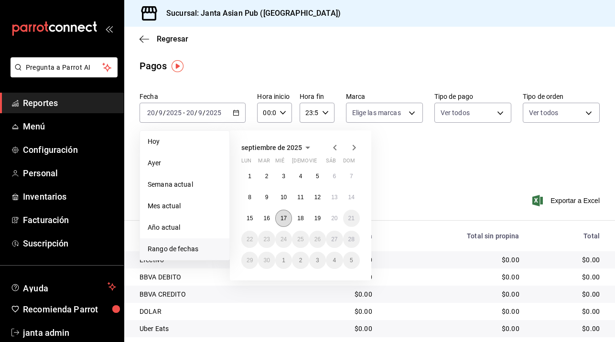
click at [284, 215] on abbr "17" at bounding box center [283, 218] width 6 height 7
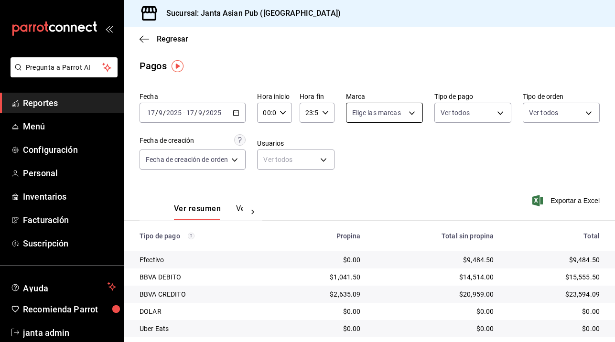
click at [409, 105] on body "Pregunta a Parrot AI Reportes Menú Configuración Personal Inventarios Facturaci…" at bounding box center [307, 171] width 615 height 342
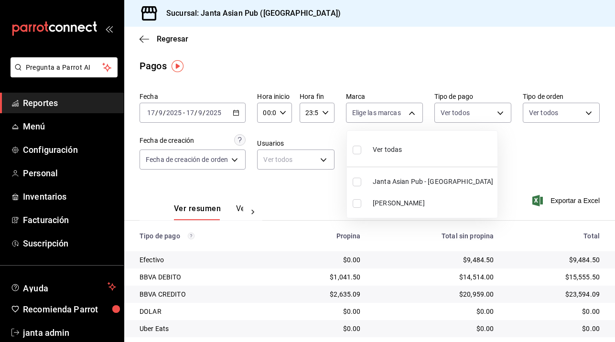
click at [375, 201] on span "[PERSON_NAME]" at bounding box center [433, 203] width 121 height 10
type input "be46397b-311f-4062-b626-5c189c252b46"
checkbox input "true"
click at [505, 116] on div at bounding box center [307, 171] width 615 height 342
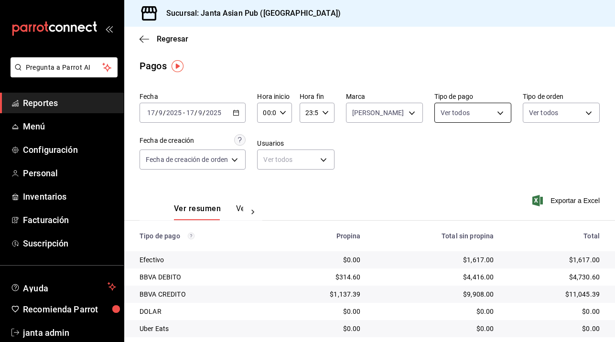
click at [503, 111] on body "Pregunta a Parrot AI Reportes Menú Configuración Personal Inventarios Facturaci…" at bounding box center [307, 171] width 615 height 342
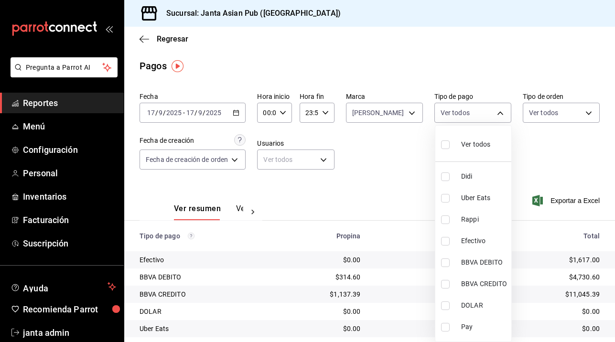
click at [444, 146] on input "checkbox" at bounding box center [445, 144] width 9 height 9
checkbox input "true"
type input "b0e7d0ea-07a7-42e7-ac8d-3a75448cedc8,2585e2d5-3b1c-41dc-91be-ace4fd3f126e,8b514…"
checkbox input "true"
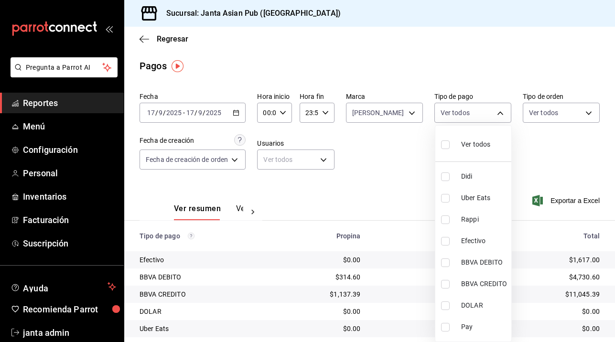
checkbox input "true"
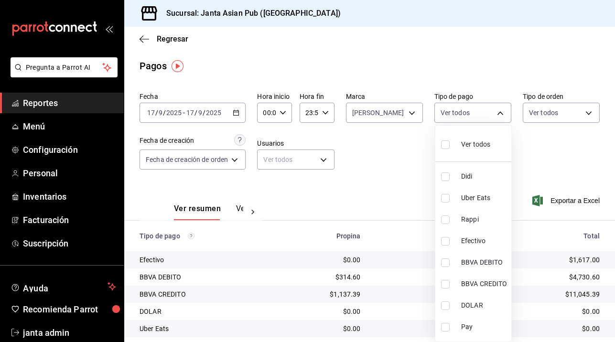
checkbox input "true"
click at [589, 107] on div at bounding box center [307, 171] width 615 height 342
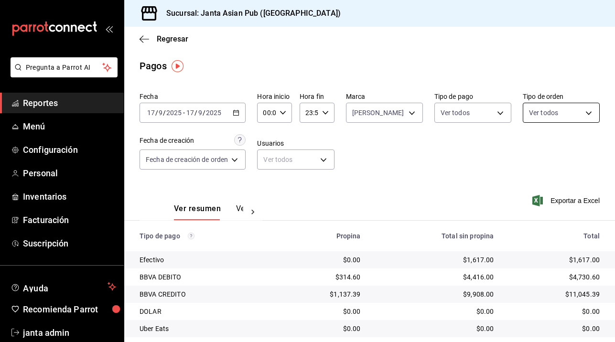
click at [590, 113] on body "Pregunta a Parrot AI Reportes Menú Configuración Personal Inventarios Facturaci…" at bounding box center [307, 171] width 615 height 342
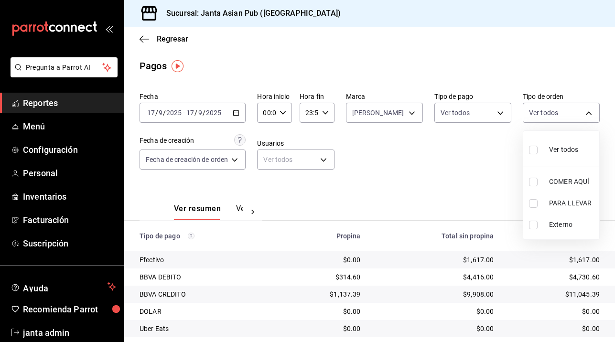
click at [533, 150] on input "checkbox" at bounding box center [533, 150] width 9 height 9
checkbox input "true"
type input "cecbe1d2-0685-4b91-9b18-30ed67a7ce8a,c7915639-2b54-4f57-83bf-29acfaaa6073,EXTER…"
checkbox input "true"
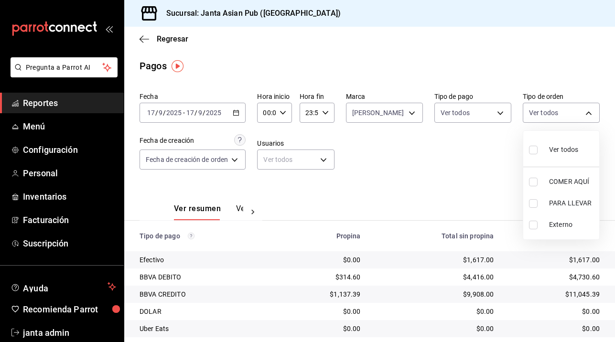
checkbox input "true"
click at [456, 141] on div at bounding box center [307, 171] width 615 height 342
click at [239, 112] on \(Stroke\) "button" at bounding box center [236, 112] width 6 height 5
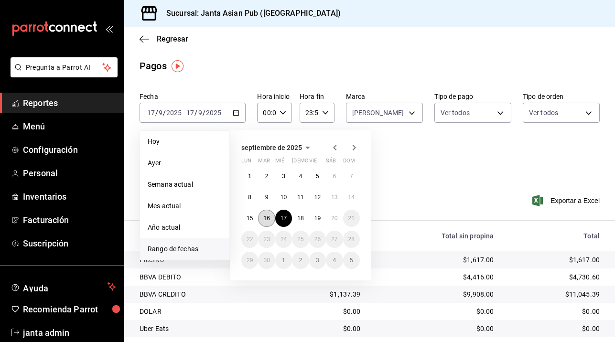
click at [266, 217] on abbr "16" at bounding box center [266, 218] width 6 height 7
